Goal: Task Accomplishment & Management: Manage account settings

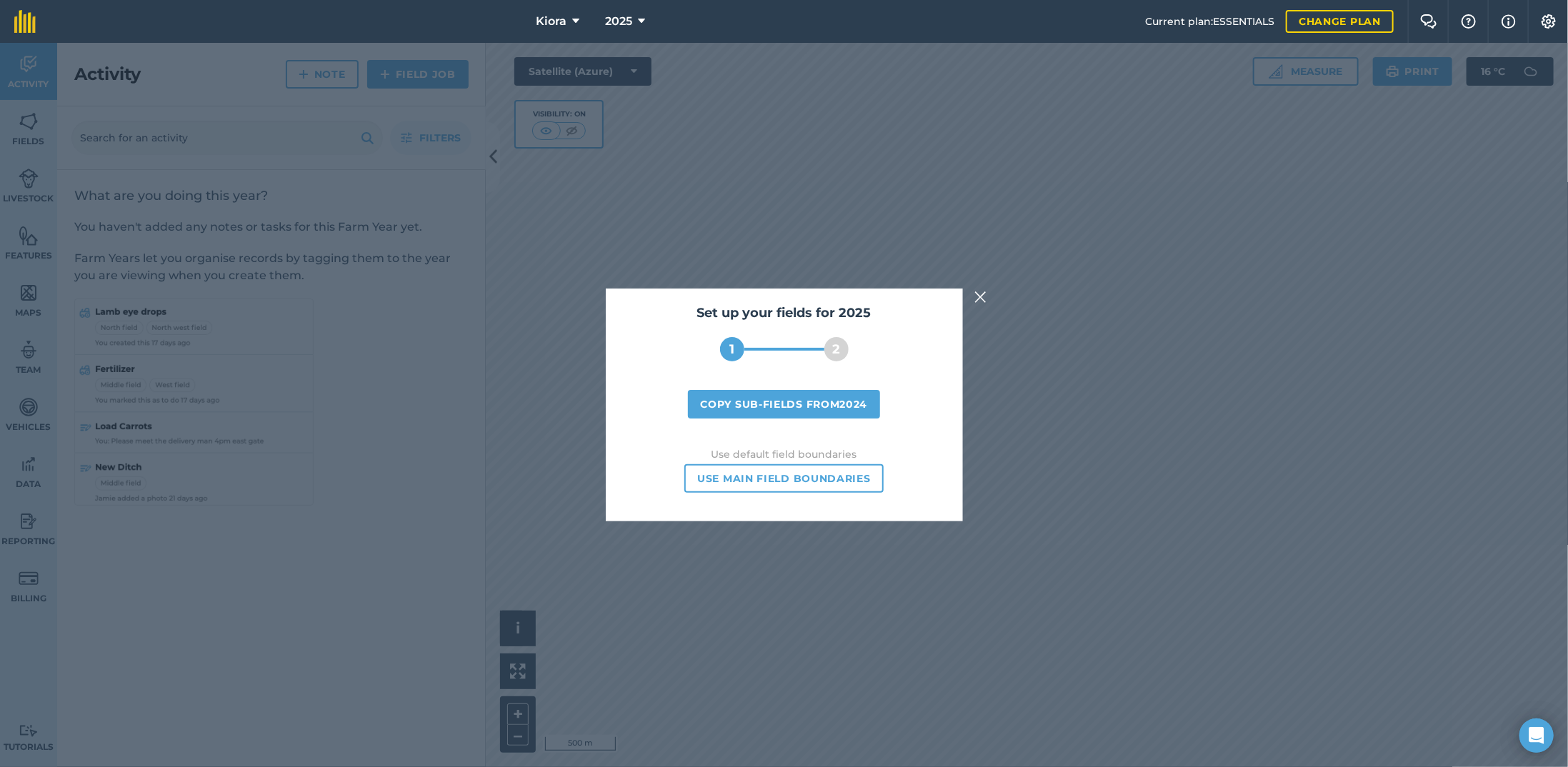
click at [976, 298] on img at bounding box center [981, 298] width 13 height 17
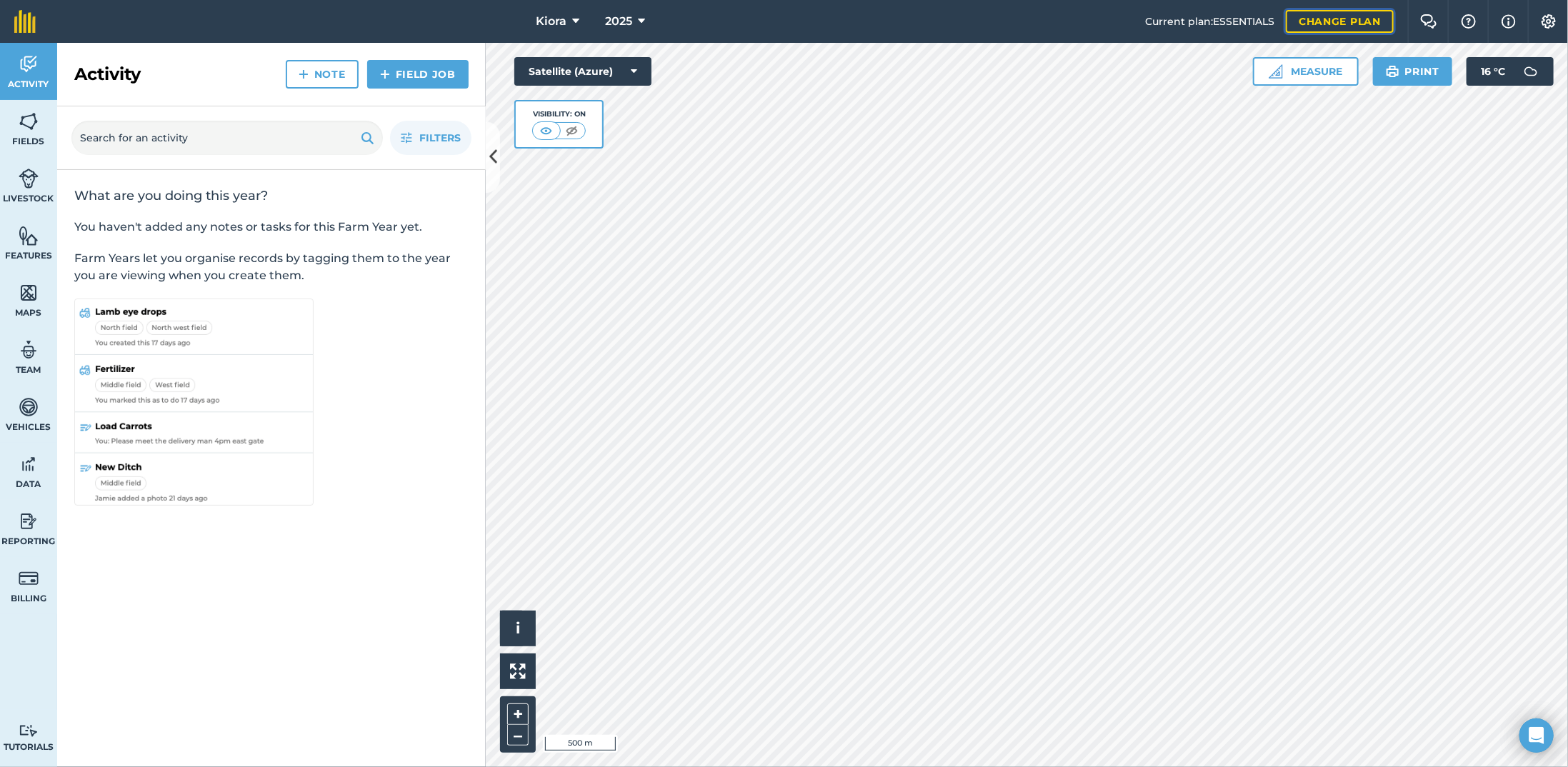
click at [1304, 16] on link "Change plan" at bounding box center [1339, 22] width 108 height 23
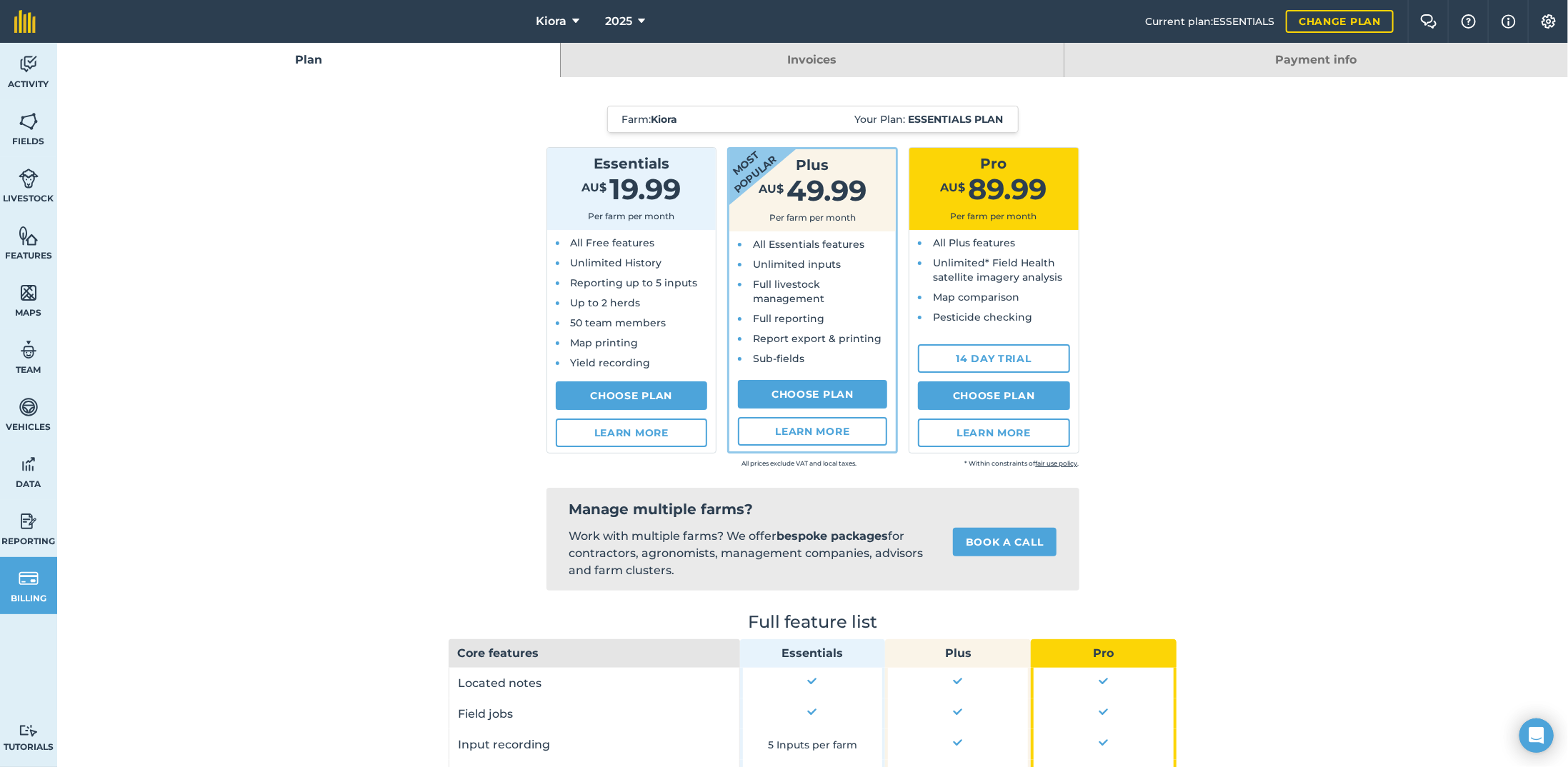
click at [958, 115] on strong "Essentials plan" at bounding box center [956, 120] width 95 height 13
click at [1319, 48] on link "Payment info" at bounding box center [1316, 60] width 503 height 34
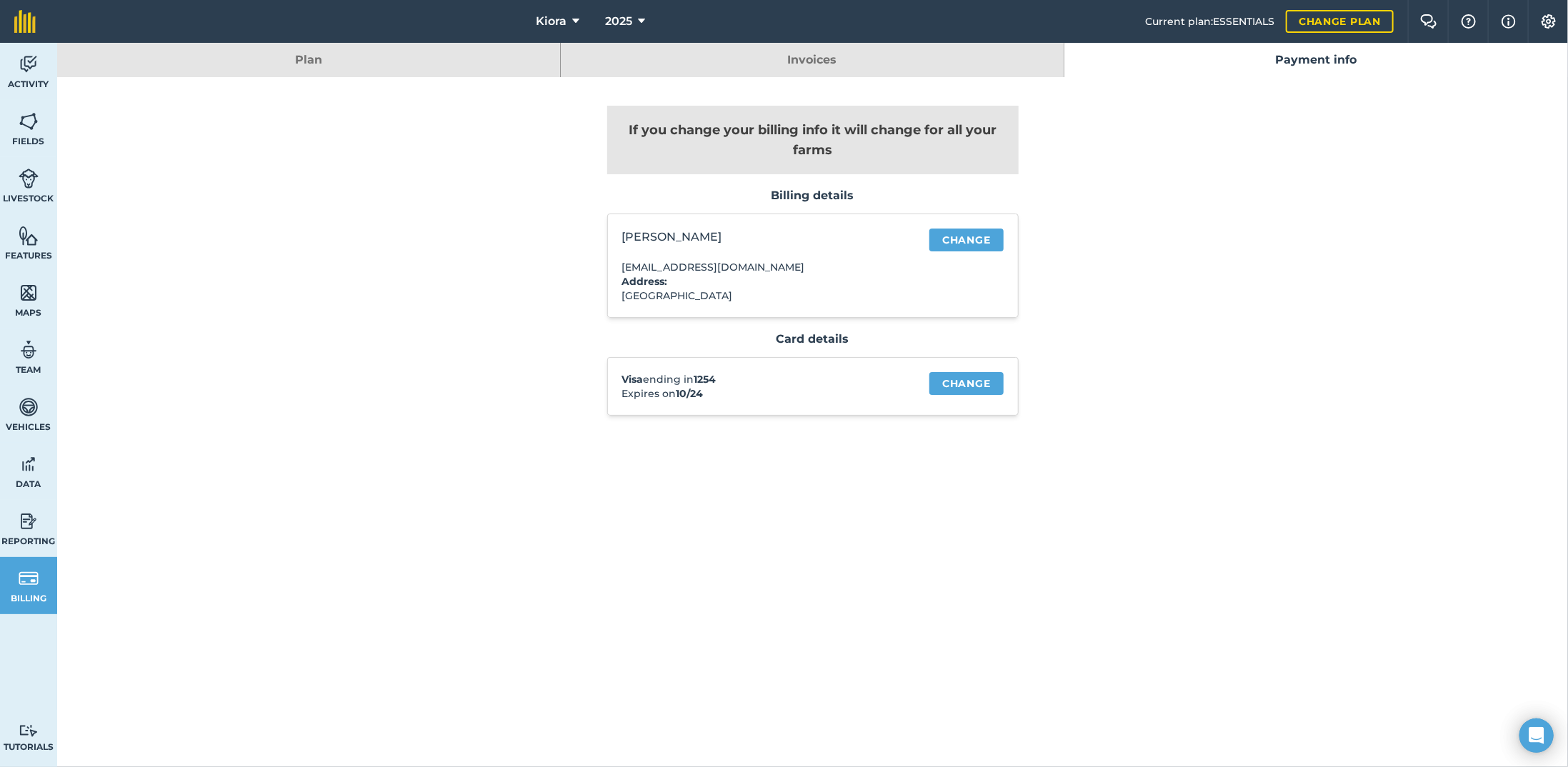
click at [1243, 20] on span "Current plan : ESSENTIALS" at bounding box center [1209, 21] width 129 height 16
click at [1309, 25] on link "Change plan" at bounding box center [1339, 22] width 108 height 23
click at [292, 58] on link "Plan" at bounding box center [309, 60] width 503 height 34
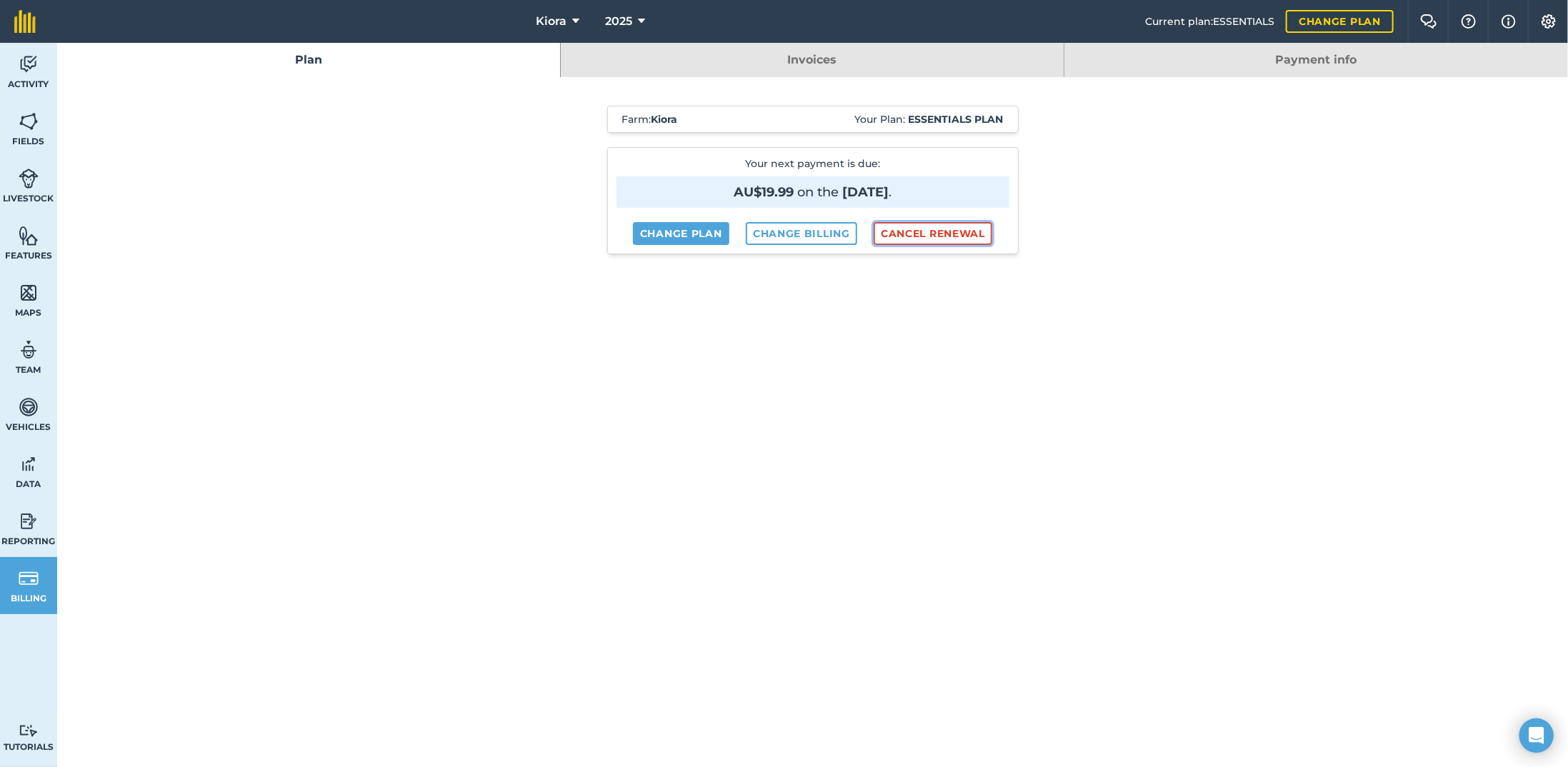
click at [909, 231] on button "Cancel renewal" at bounding box center [933, 233] width 119 height 23
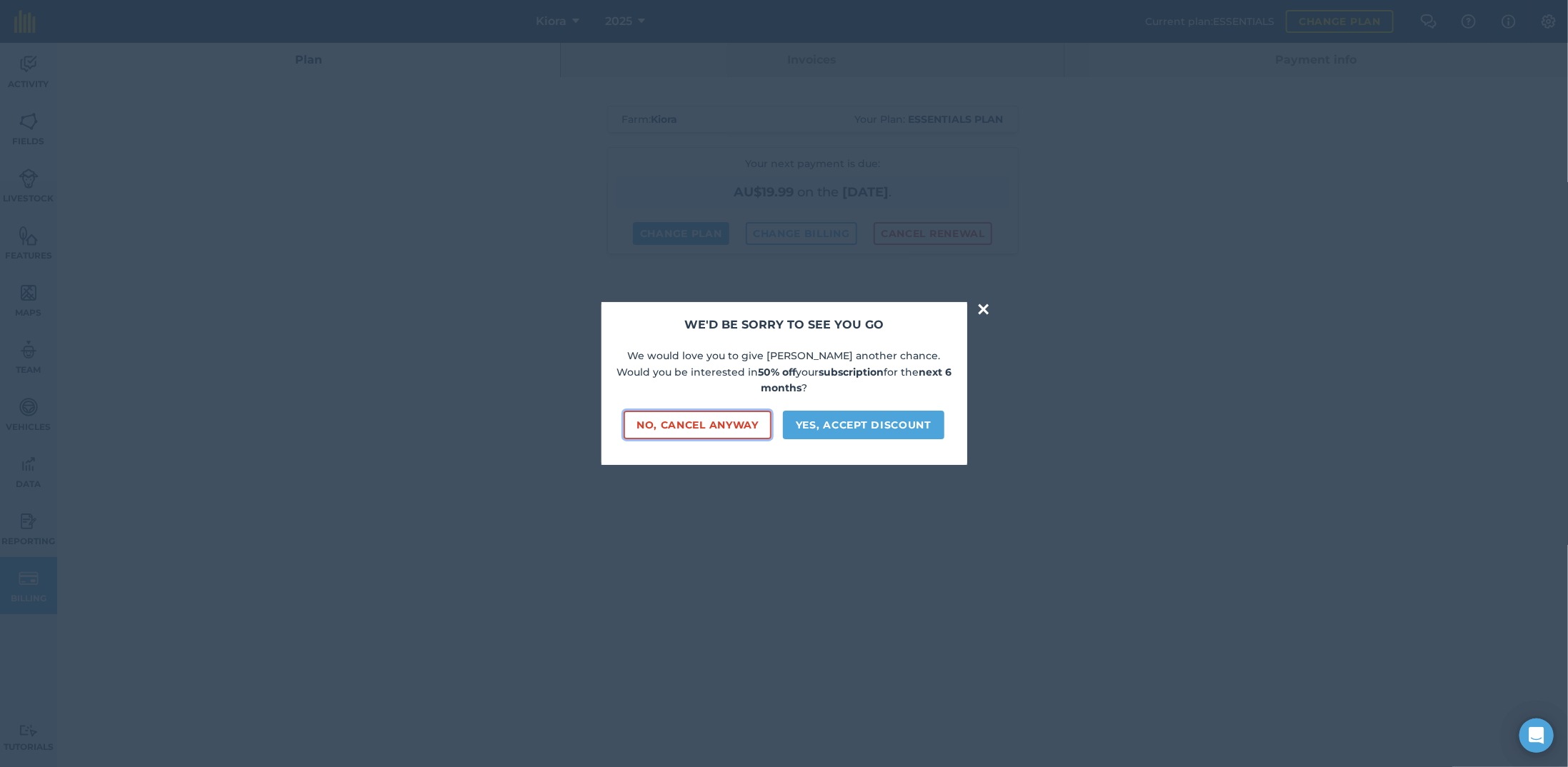
click at [720, 419] on button "No, cancel anyway" at bounding box center [697, 425] width 148 height 28
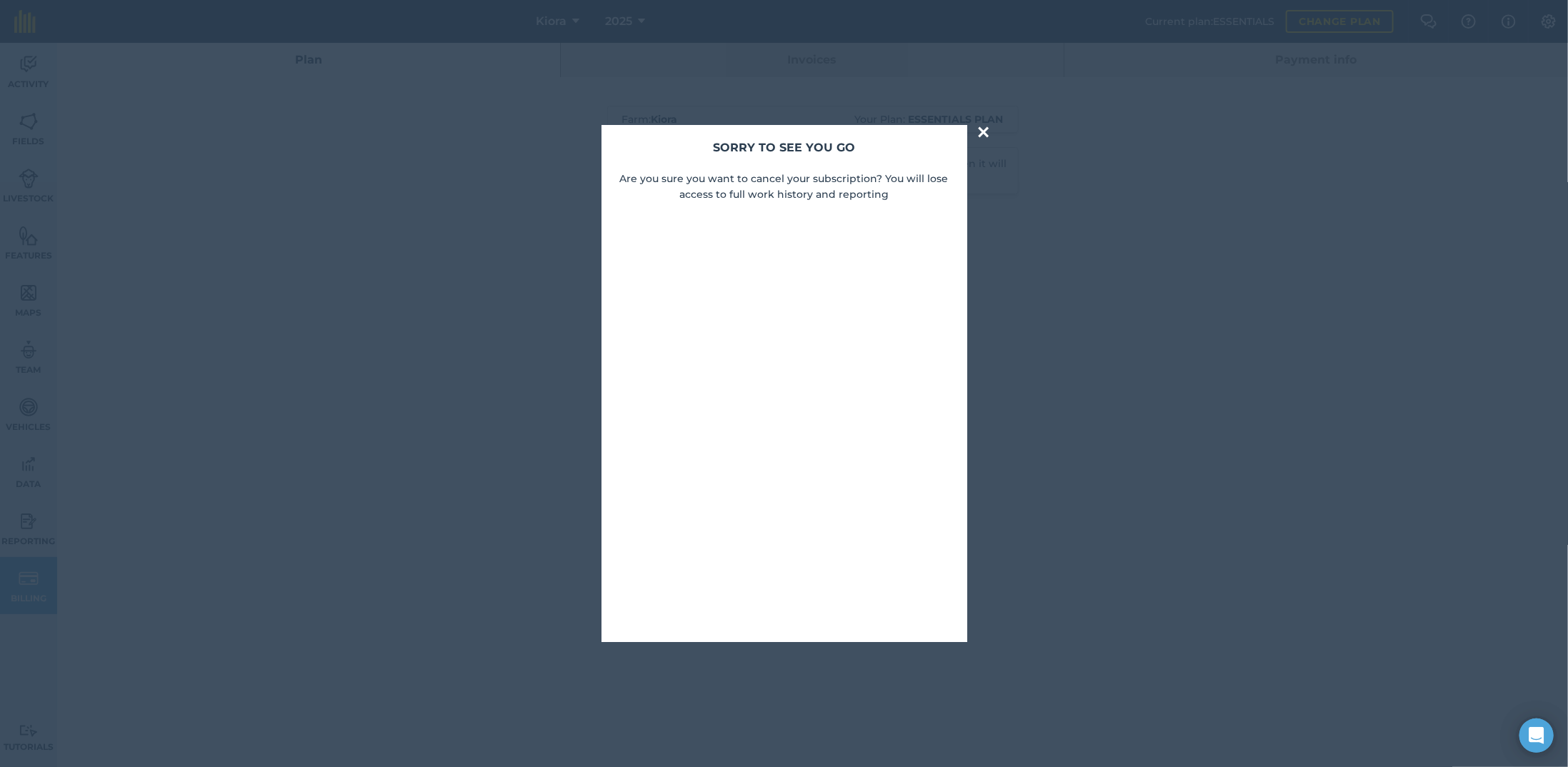
click at [984, 130] on button "×" at bounding box center [983, 132] width 16 height 28
